Goal: Information Seeking & Learning: Stay updated

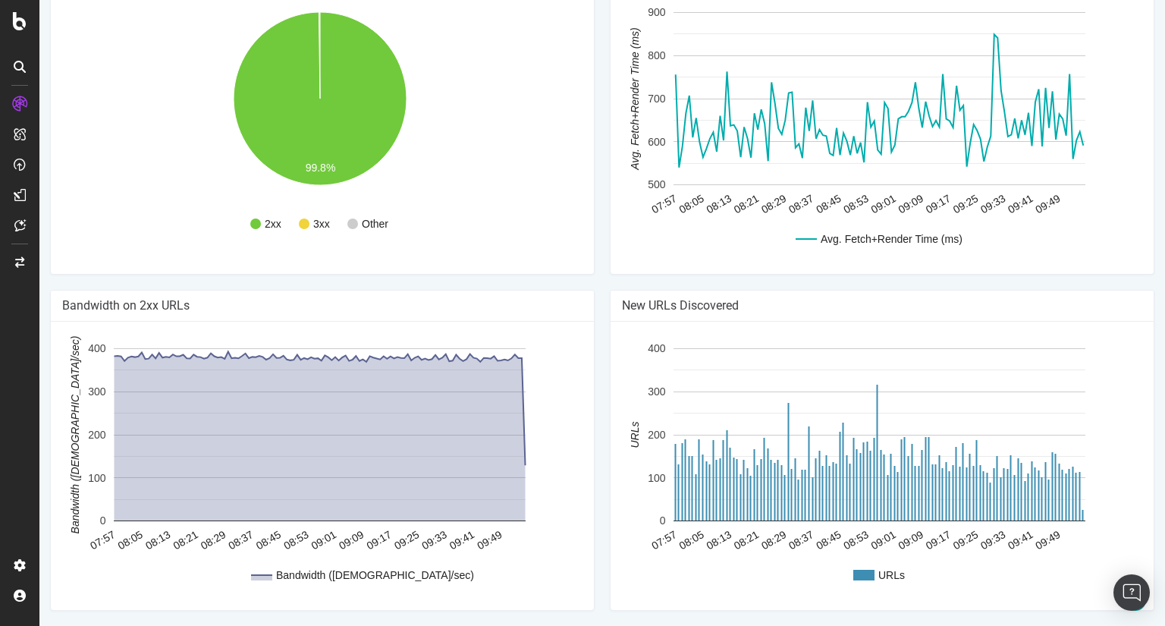
scroll to position [1159, 0]
click at [602, 397] on div "New URLs Discovered URLs 07:57 08:05 08:13 08:21 08:29 08:37 08:45 08:53 09:01 …" at bounding box center [882, 458] width 560 height 336
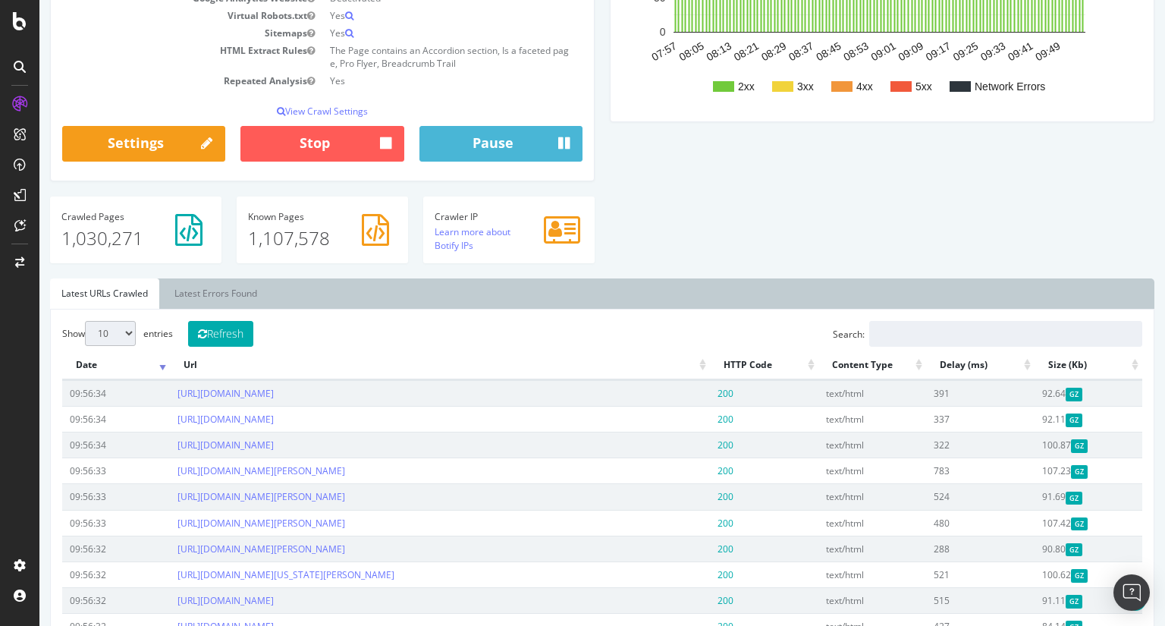
scroll to position [334, 0]
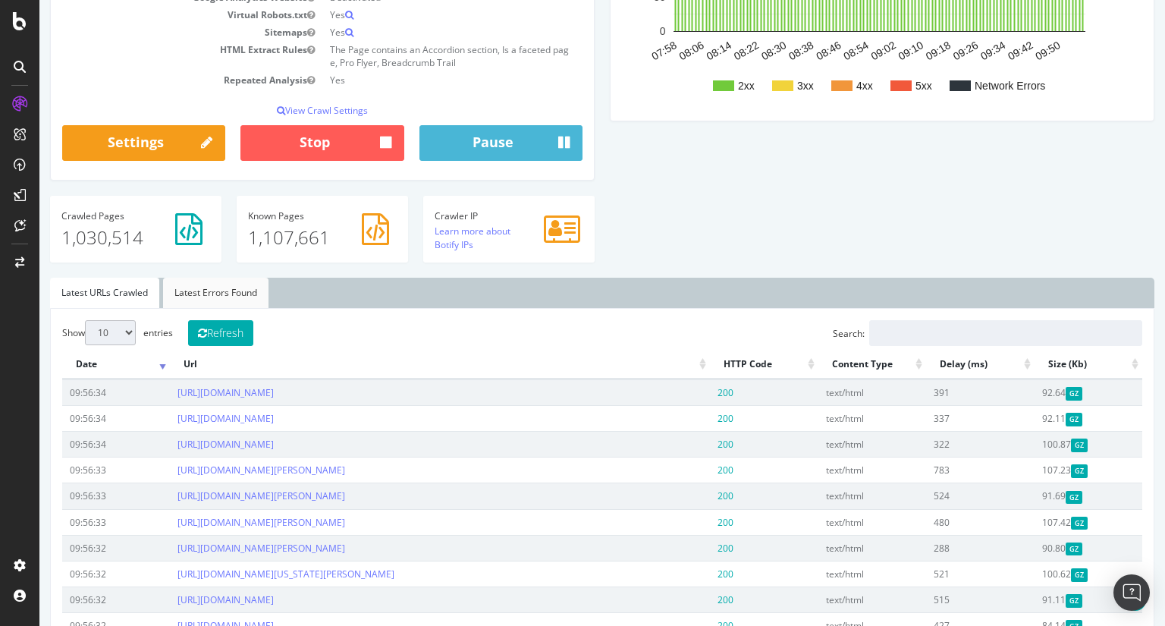
click at [211, 302] on link "Latest Errors Found" at bounding box center [215, 293] width 105 height 30
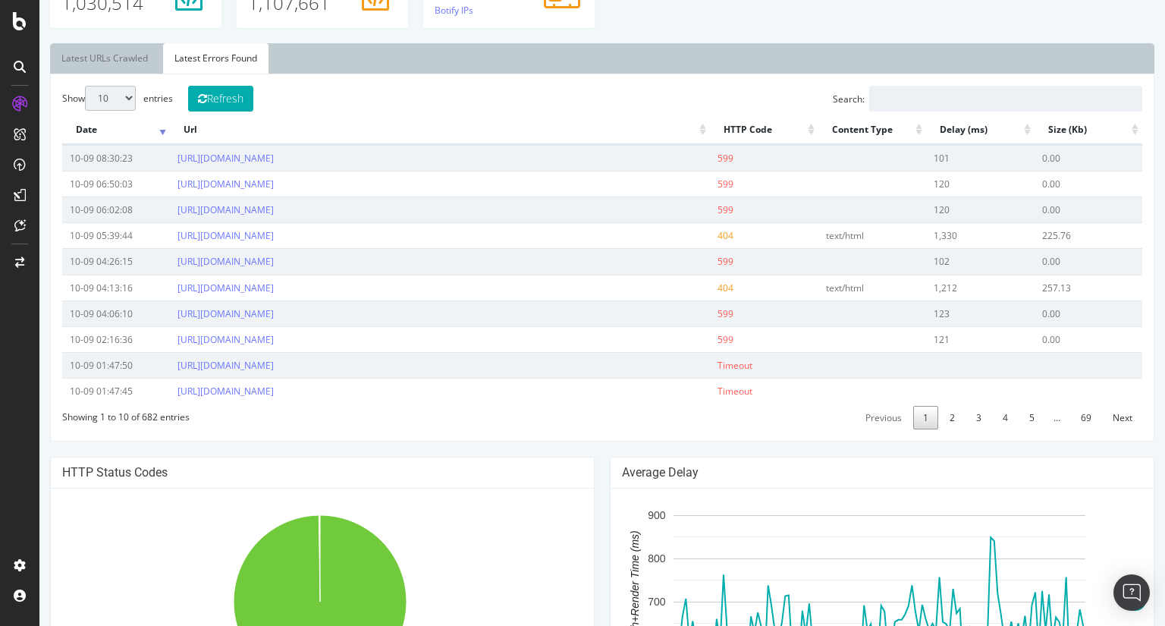
scroll to position [544, 0]
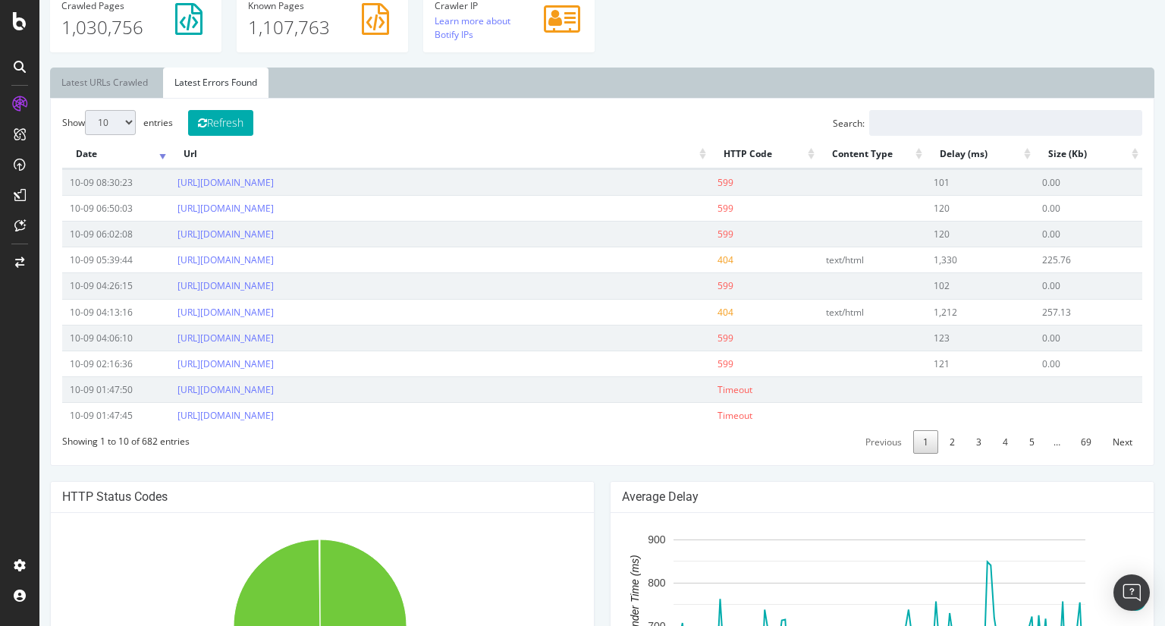
drag, startPoint x: 226, startPoint y: 138, endPoint x: 284, endPoint y: 131, distance: 58.8
click at [284, 131] on div "Show 10 25 50 100 entries Refresh Search: Date Url HTTP Code Content Type Delay…" at bounding box center [602, 282] width 1080 height 344
click at [232, 136] on button "Refresh" at bounding box center [220, 123] width 65 height 26
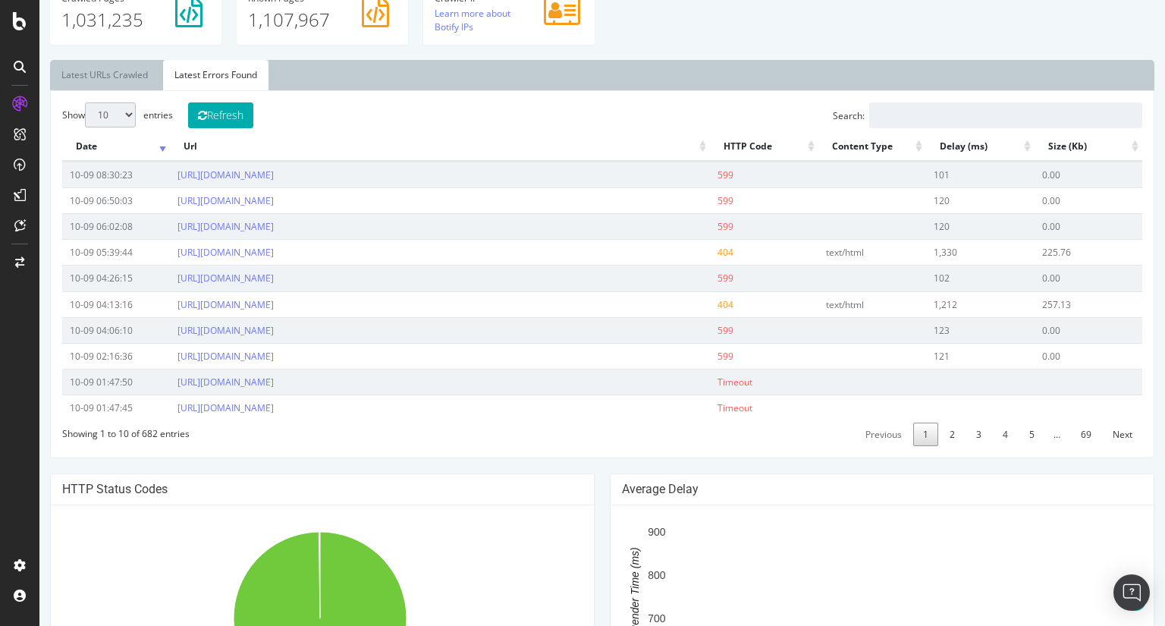
scroll to position [553, 0]
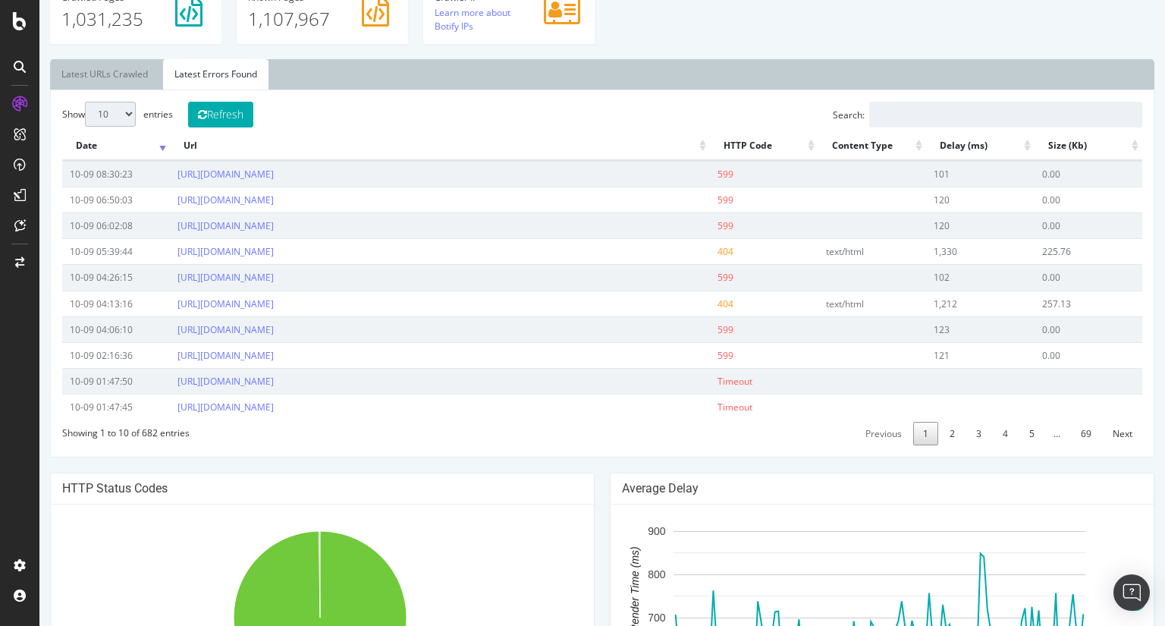
click at [136, 124] on select "10 25 50 100" at bounding box center [110, 114] width 51 height 25
select select "100"
click at [85, 113] on select "10 25 50 100" at bounding box center [110, 114] width 51 height 25
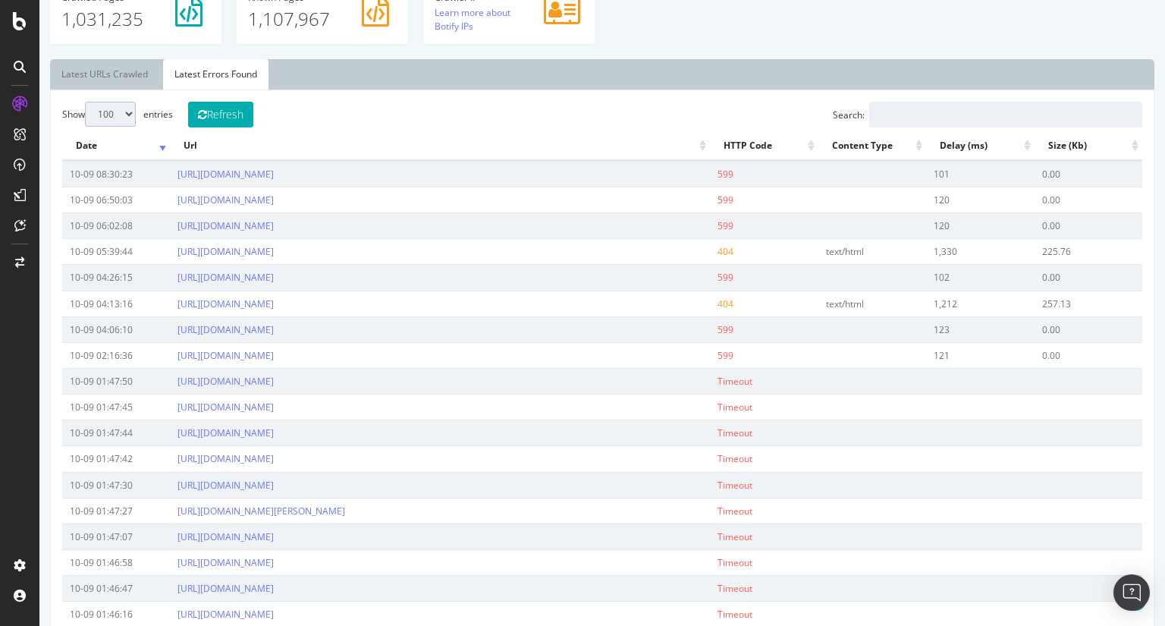
click at [120, 187] on td "10-09 08:30:23" at bounding box center [116, 174] width 108 height 26
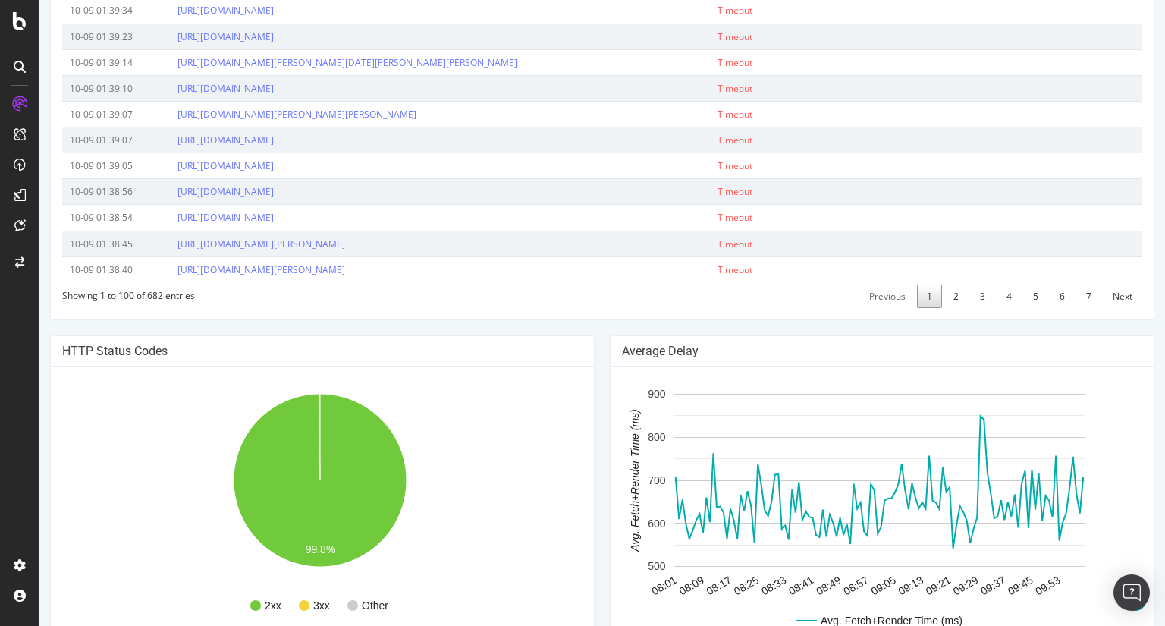
scroll to position [3022, 0]
